Goal: Transaction & Acquisition: Purchase product/service

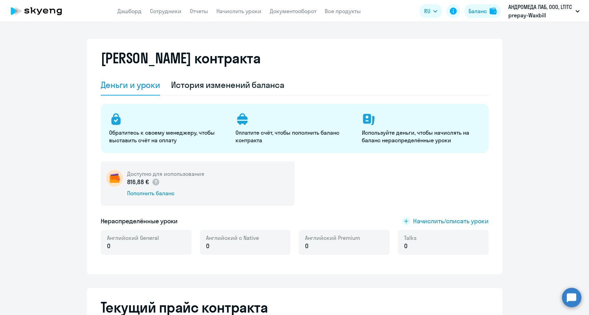
select select "english_adult_not_native_speaker"
click at [164, 194] on div "Пополнить баланс" at bounding box center [165, 193] width 77 height 8
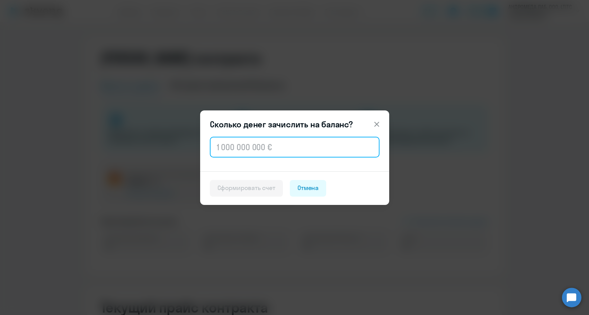
click at [244, 140] on input "text" at bounding box center [295, 147] width 170 height 21
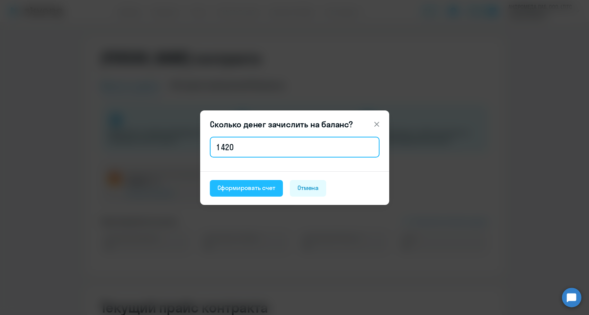
type input "1 420"
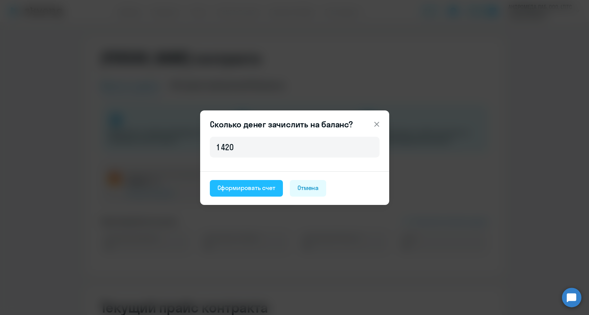
click at [236, 195] on button "Сформировать счет" at bounding box center [246, 188] width 73 height 17
